Goal: Task Accomplishment & Management: Manage account settings

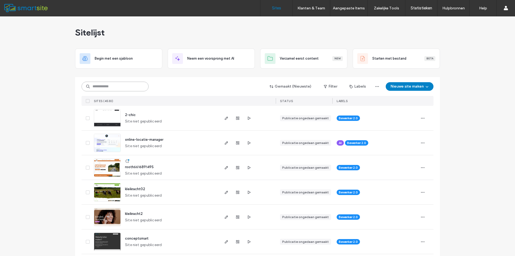
click at [120, 85] on input at bounding box center [115, 87] width 67 height 10
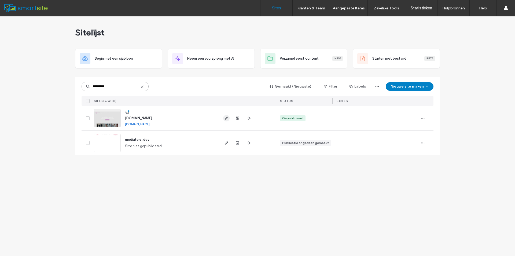
type input "*********"
click at [228, 116] on icon "button" at bounding box center [226, 118] width 4 height 4
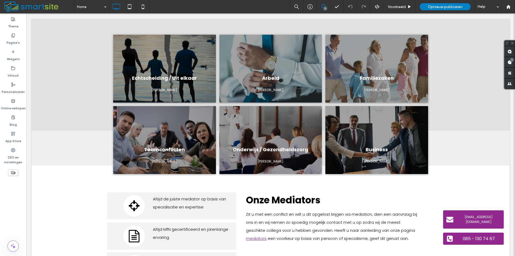
scroll to position [187, 0]
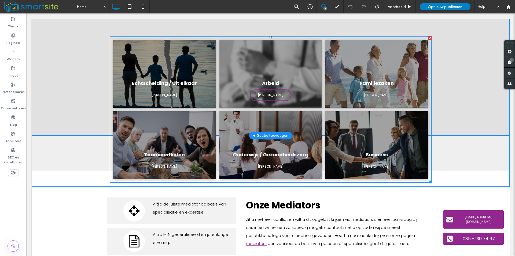
click at [275, 88] on link at bounding box center [271, 74] width 103 height 68
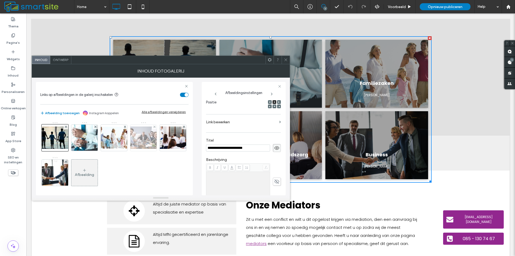
scroll to position [0, 0]
click at [247, 120] on label "Link bewerken" at bounding box center [241, 122] width 71 height 10
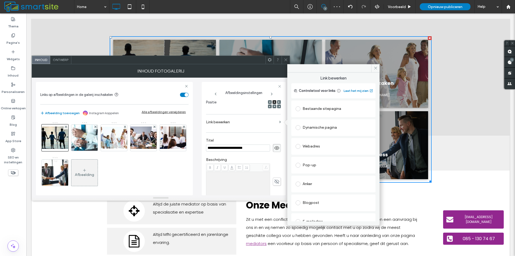
click at [326, 106] on div "Bestaande sitepagina" at bounding box center [334, 108] width 76 height 9
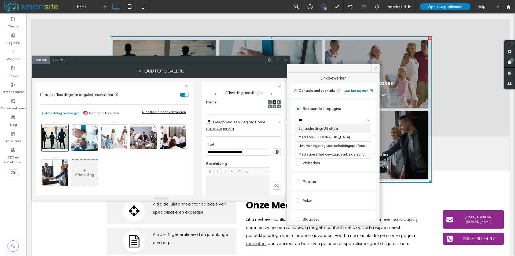
type input "****"
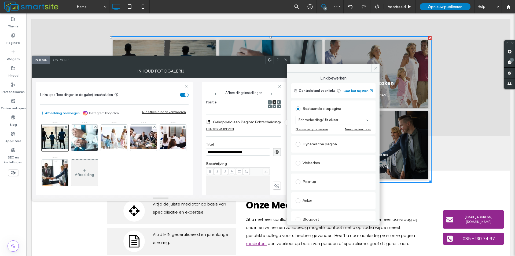
click at [252, 143] on label "Titel" at bounding box center [243, 145] width 75 height 6
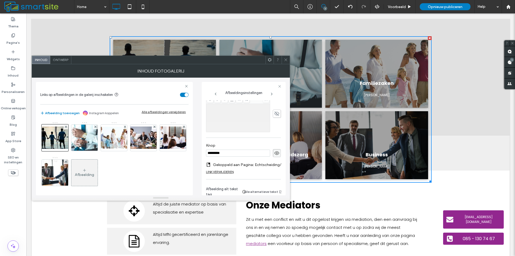
scroll to position [162, 0]
click at [265, 159] on label "Gekoppeld aan Pagina: Echtscheiding/Uit elkaar" at bounding box center [250, 159] width 75 height 10
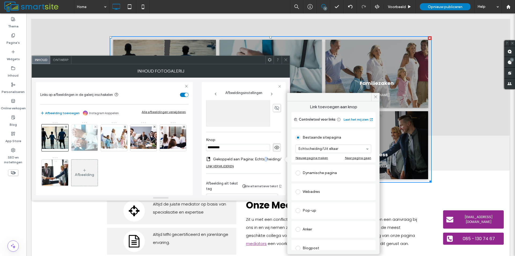
click at [84, 136] on img at bounding box center [84, 138] width 39 height 26
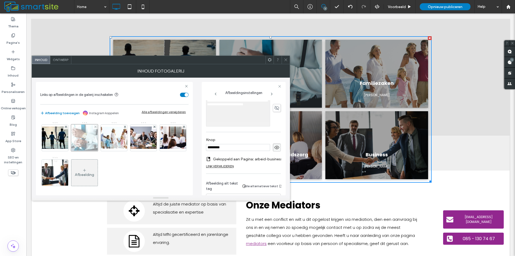
scroll to position [90, 0]
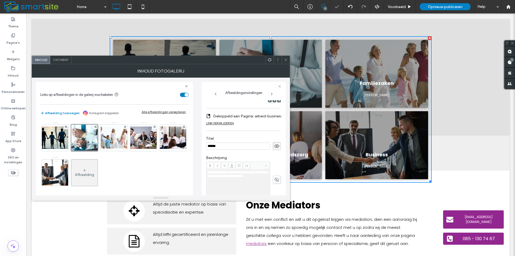
click at [265, 114] on label "Gekoppeld aan Pagina: arbeid-business (Deleted)" at bounding box center [250, 116] width 75 height 10
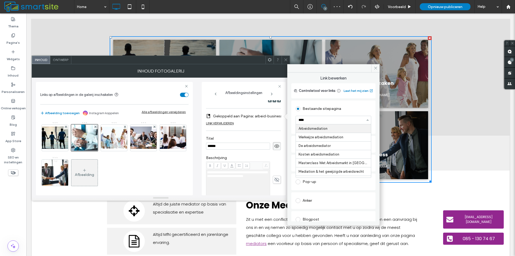
type input "*****"
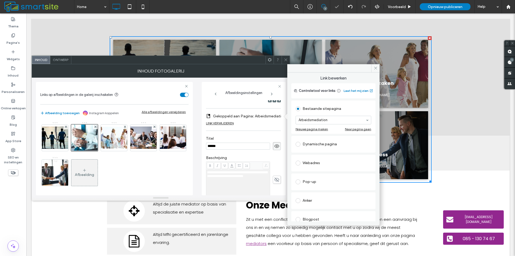
click at [275, 128] on div "**********" at bounding box center [243, 148] width 75 height 277
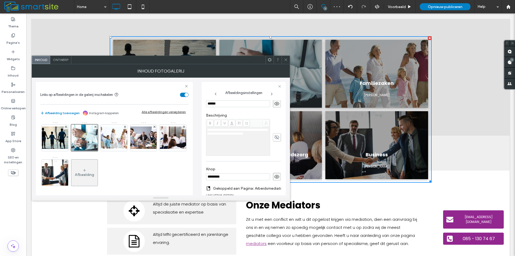
scroll to position [156, 0]
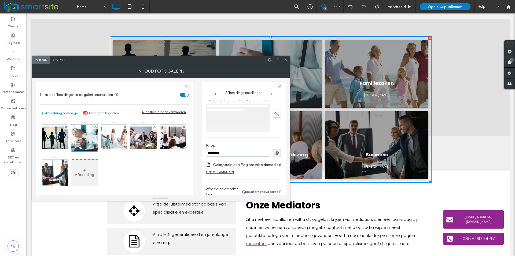
click at [259, 164] on label "Gekoppeld aan Pagina: Arbeidsmediation" at bounding box center [249, 165] width 73 height 10
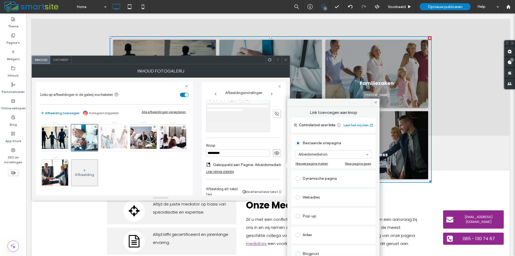
click at [113, 141] on img at bounding box center [114, 138] width 43 height 22
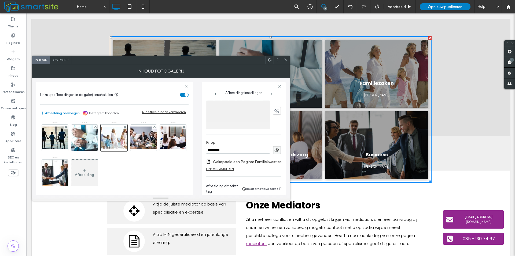
scroll to position [159, 0]
click at [139, 127] on img at bounding box center [143, 137] width 43 height 22
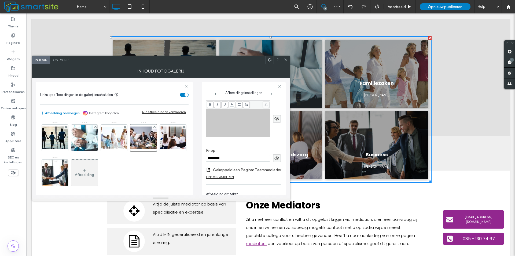
scroll to position [149, 0]
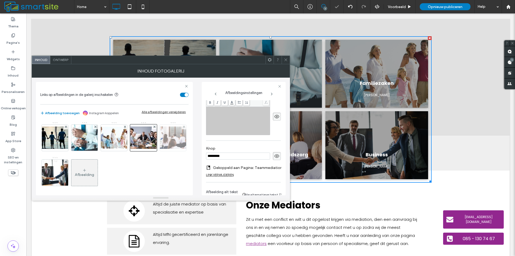
click at [152, 149] on img at bounding box center [173, 137] width 43 height 22
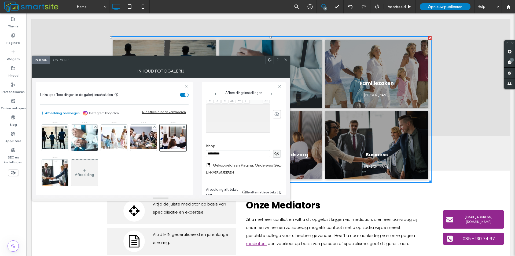
scroll to position [152, 0]
click at [75, 177] on img at bounding box center [55, 172] width 40 height 26
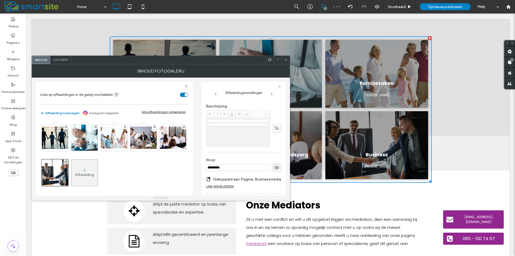
scroll to position [155, 0]
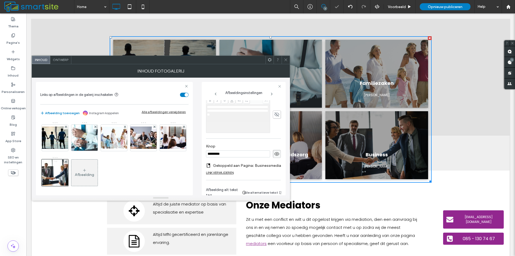
click at [285, 59] on icon at bounding box center [286, 60] width 4 height 4
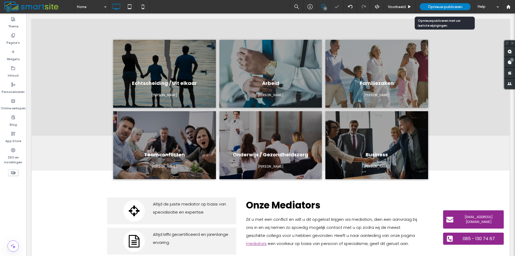
click at [433, 3] on div "Opnieuw publiceren" at bounding box center [445, 6] width 51 height 7
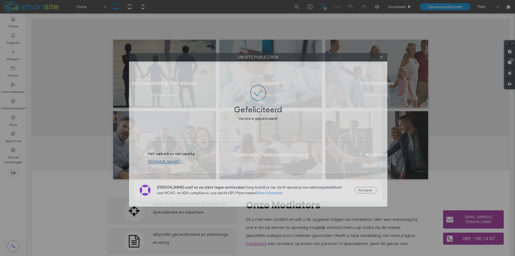
drag, startPoint x: 379, startPoint y: 51, endPoint x: 380, endPoint y: 54, distance: 3.3
click at [380, 54] on div "Uw site publiceren" at bounding box center [258, 57] width 258 height 9
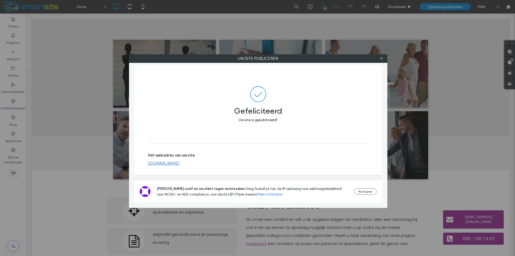
click at [378, 55] on div at bounding box center [382, 58] width 8 height 8
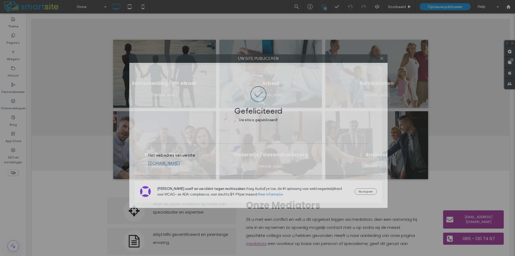
click at [385, 62] on div "Uw site publiceren" at bounding box center [258, 58] width 258 height 9
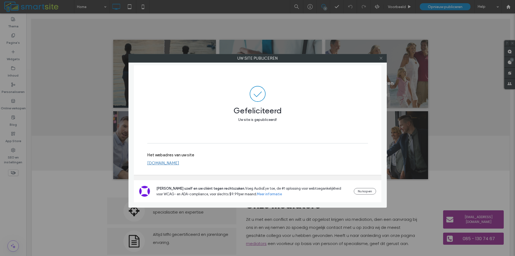
click at [381, 59] on icon at bounding box center [381, 58] width 4 height 4
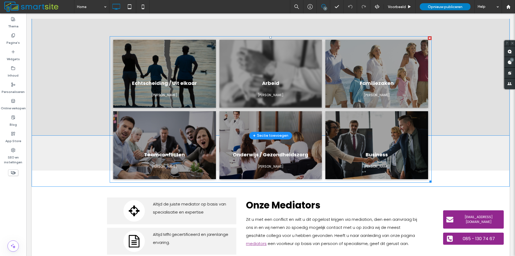
click at [307, 76] on link at bounding box center [271, 74] width 103 height 68
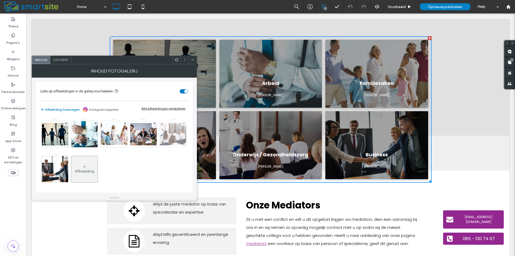
click at [152, 145] on img at bounding box center [173, 134] width 43 height 22
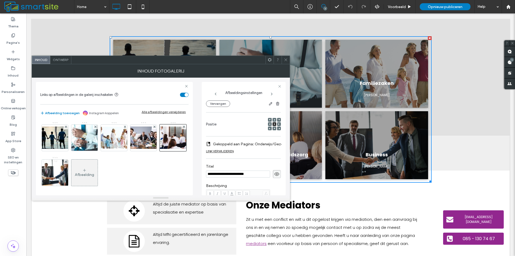
scroll to position [0, 0]
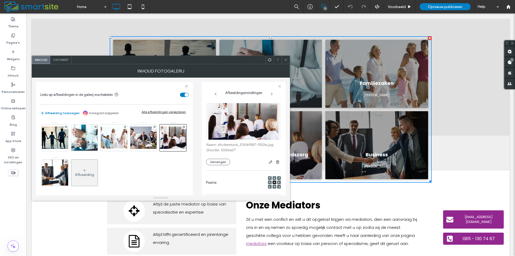
click at [284, 59] on icon at bounding box center [286, 60] width 4 height 4
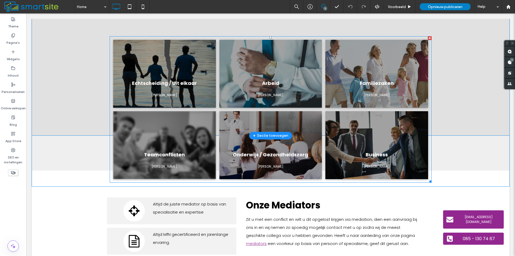
click at [185, 147] on link at bounding box center [164, 145] width 103 height 68
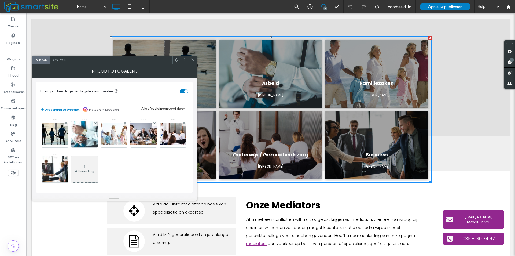
click at [181, 90] on div "toggle" at bounding box center [184, 91] width 9 height 4
click at [186, 90] on div "toggle" at bounding box center [184, 91] width 9 height 4
click at [53, 139] on img at bounding box center [55, 134] width 43 height 22
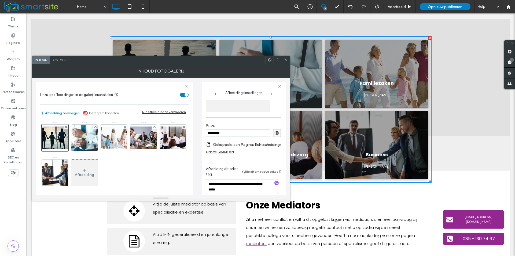
scroll to position [177, 0]
click at [152, 149] on img at bounding box center [173, 137] width 43 height 22
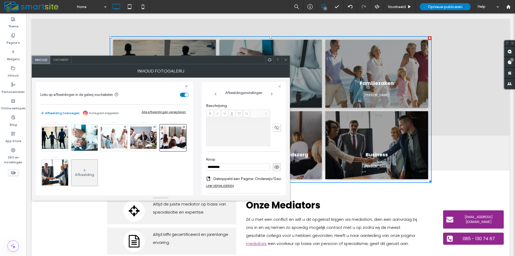
scroll to position [139, 0]
click at [256, 136] on div "Rich Text Editor" at bounding box center [238, 131] width 62 height 27
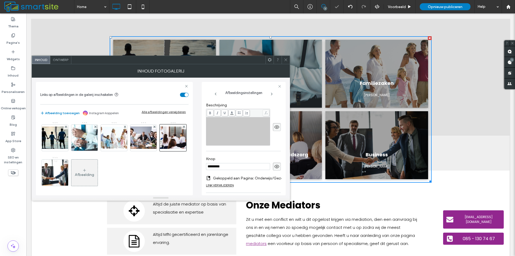
click at [235, 132] on div "Rich Text Editor" at bounding box center [238, 131] width 62 height 27
click at [286, 60] on icon at bounding box center [286, 60] width 4 height 4
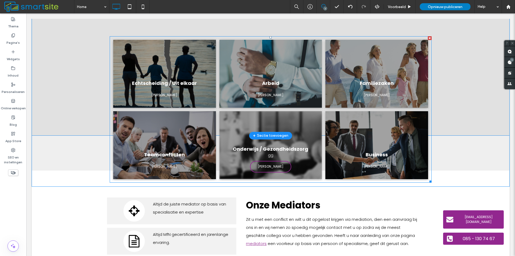
click at [272, 165] on span "[PERSON_NAME]" at bounding box center [271, 166] width 37 height 10
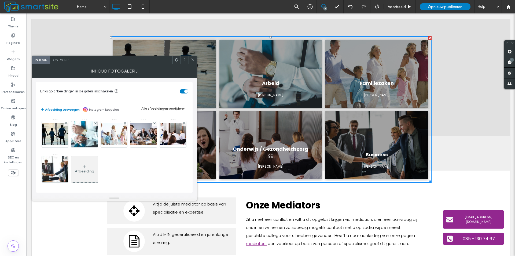
click at [152, 145] on img at bounding box center [173, 134] width 43 height 22
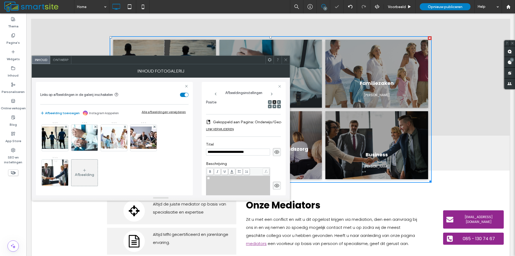
scroll to position [0, 0]
click at [242, 178] on div "**" at bounding box center [238, 178] width 62 height 4
click at [286, 59] on icon at bounding box center [286, 60] width 4 height 4
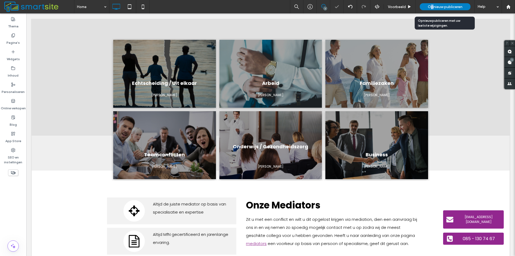
click at [432, 6] on span "Opnieuw publiceren" at bounding box center [445, 7] width 35 height 5
